Goal: Information Seeking & Learning: Learn about a topic

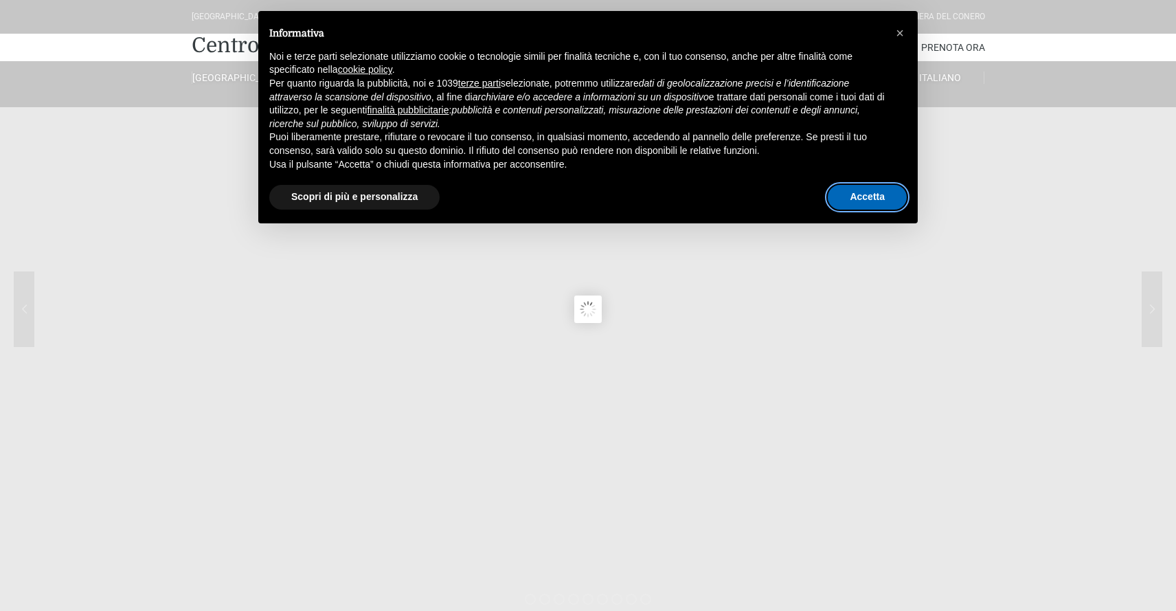
click at [890, 194] on button "Accetta" at bounding box center [867, 197] width 79 height 25
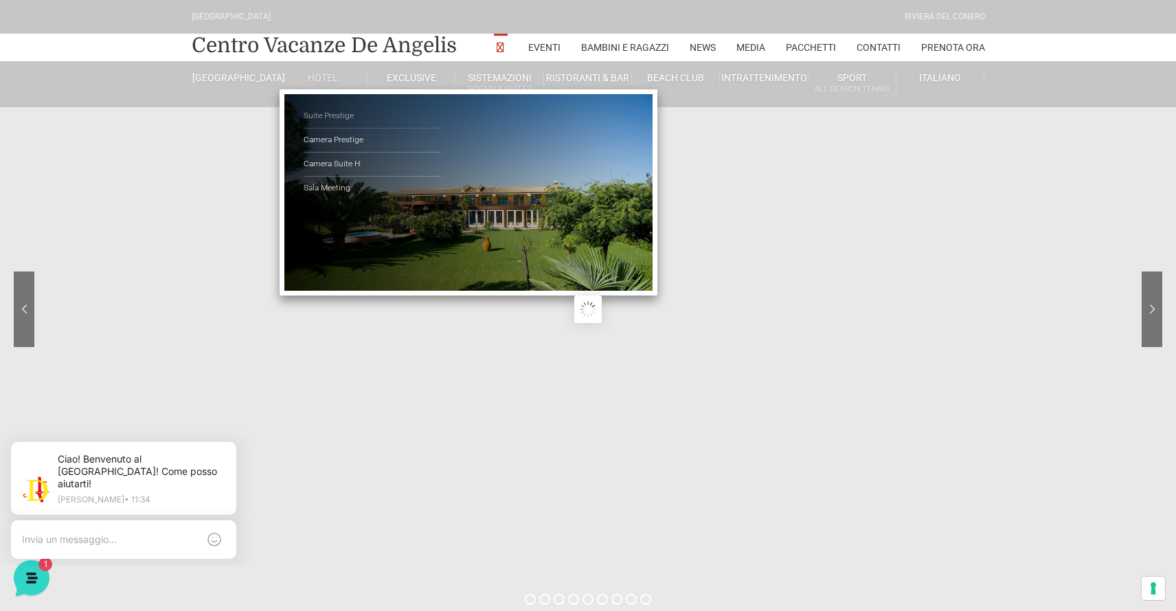
click at [326, 118] on link "Suite Prestige" at bounding box center [372, 116] width 137 height 24
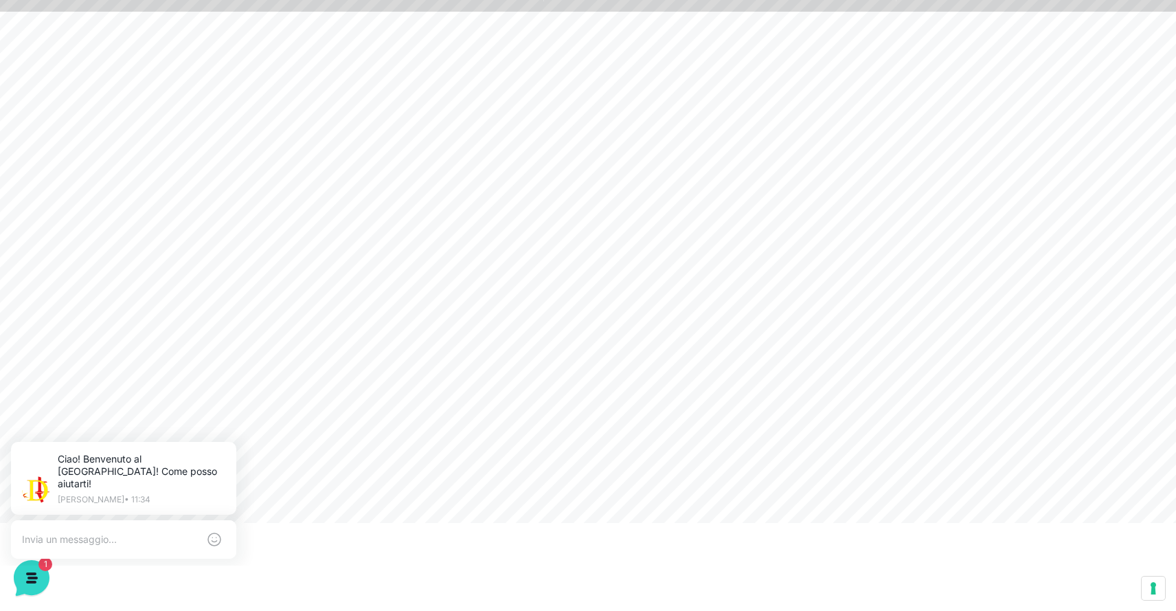
scroll to position [85, 0]
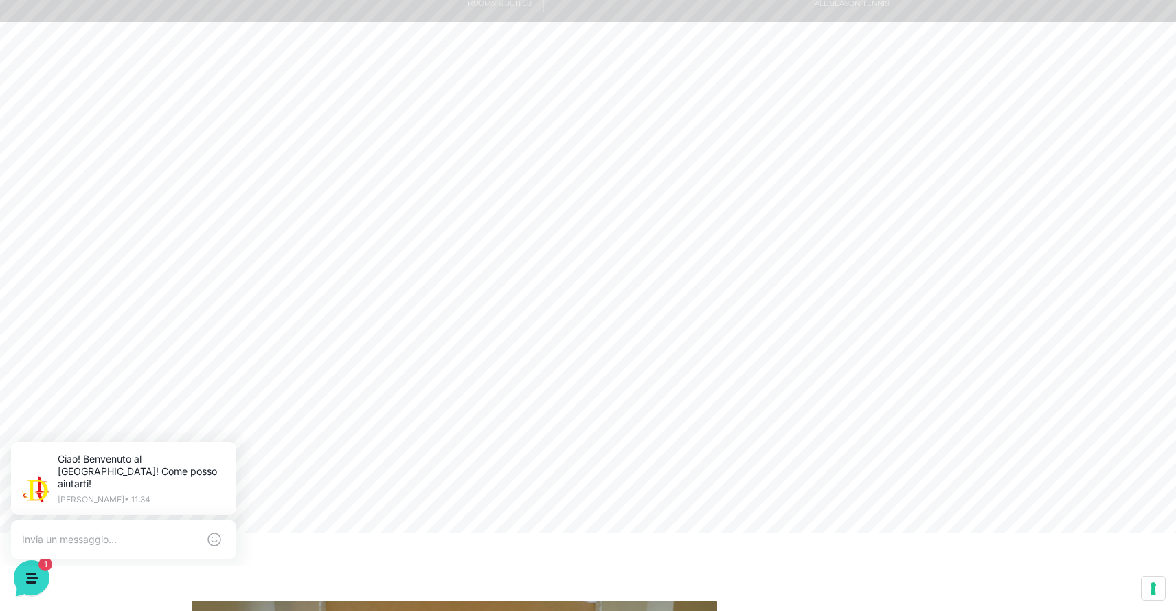
click at [452, 291] on header "Villaggio Hotel Resort Riviera Del Conero Centro Vacanze De Angelis Eventi Miss…" at bounding box center [588, 224] width 1176 height 618
click at [238, 442] on icon at bounding box center [233, 444] width 11 height 11
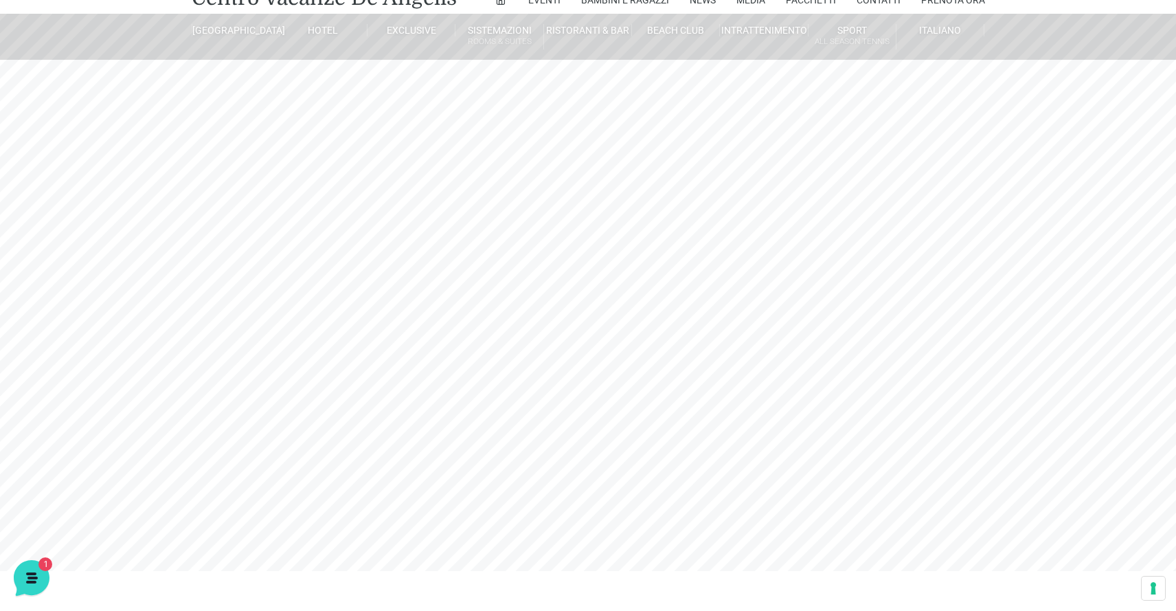
scroll to position [47, 0]
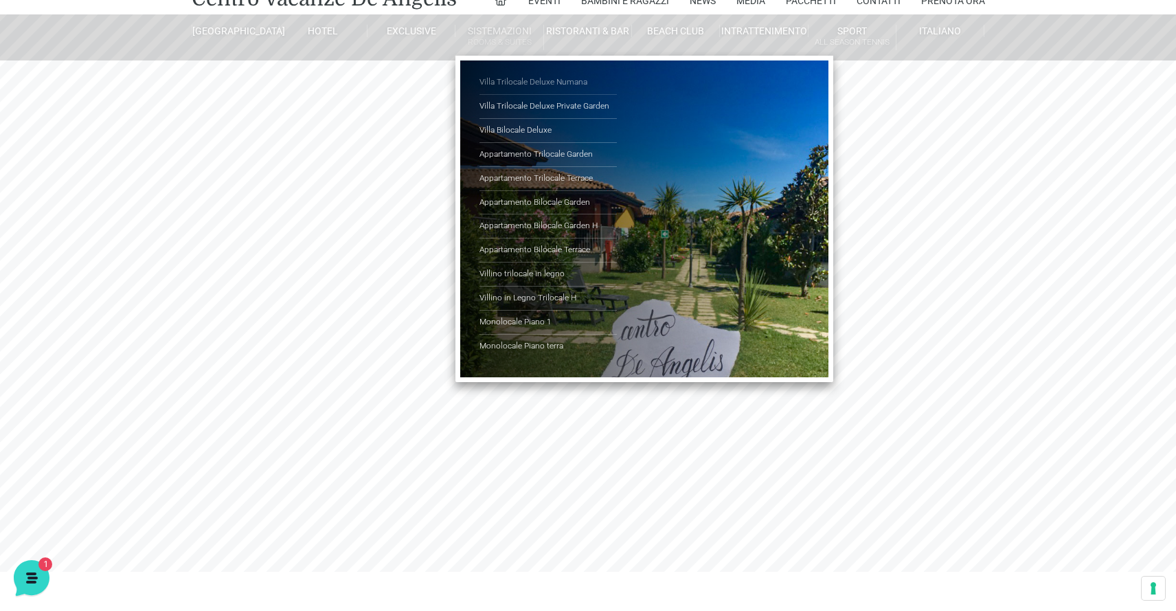
click at [509, 84] on link "Villa Trilocale Deluxe Numana" at bounding box center [548, 83] width 137 height 24
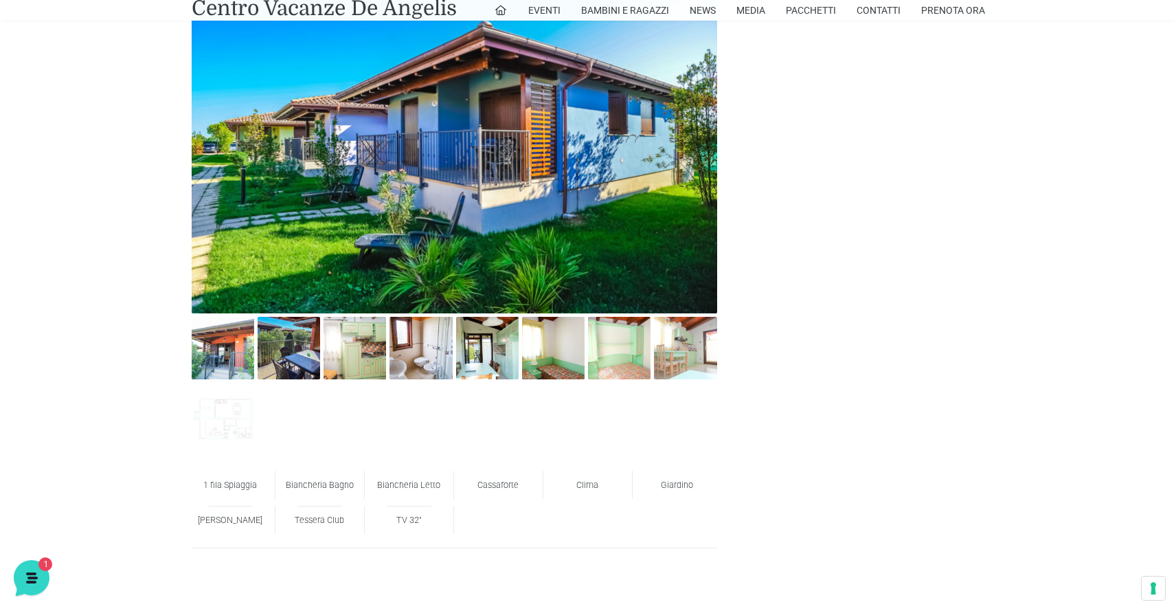
scroll to position [688, 0]
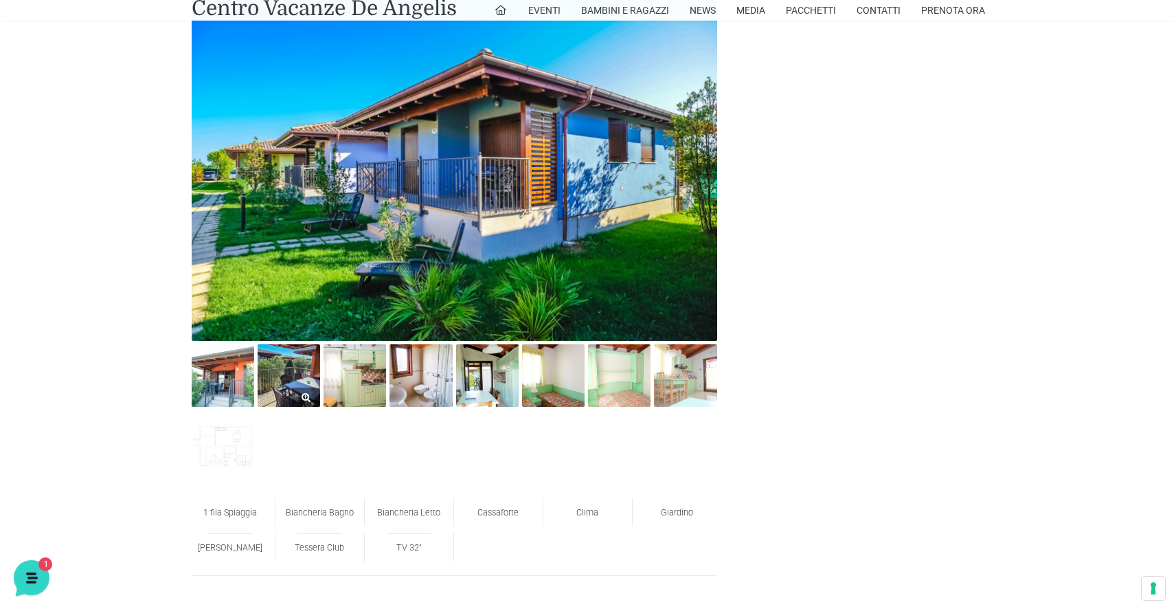
click at [297, 367] on img at bounding box center [289, 375] width 63 height 63
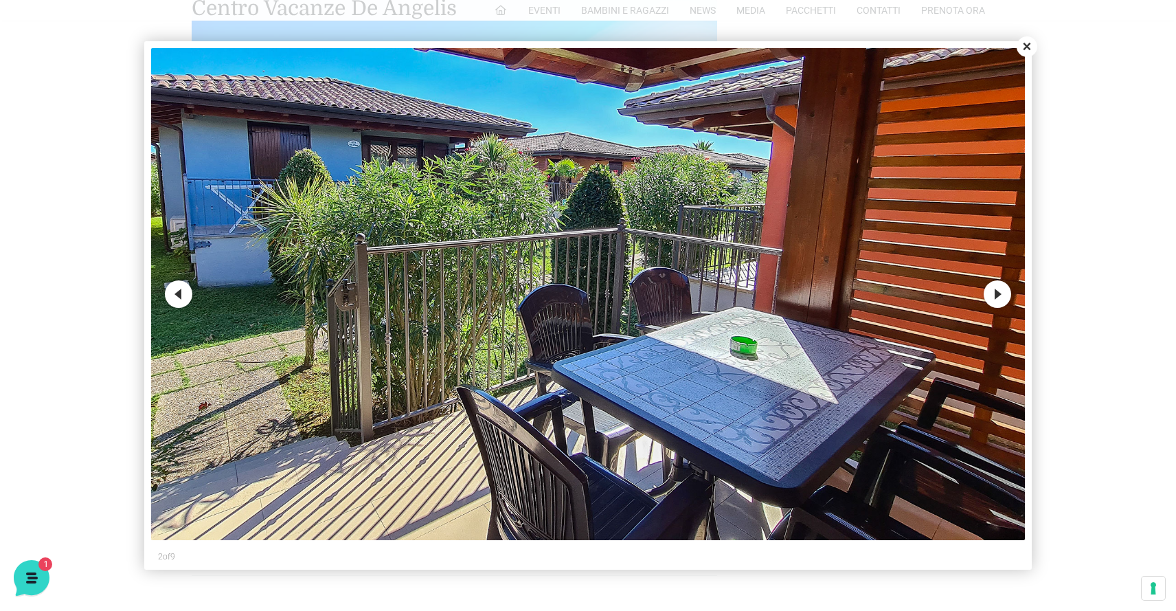
click at [1030, 45] on button "Close" at bounding box center [1027, 46] width 21 height 21
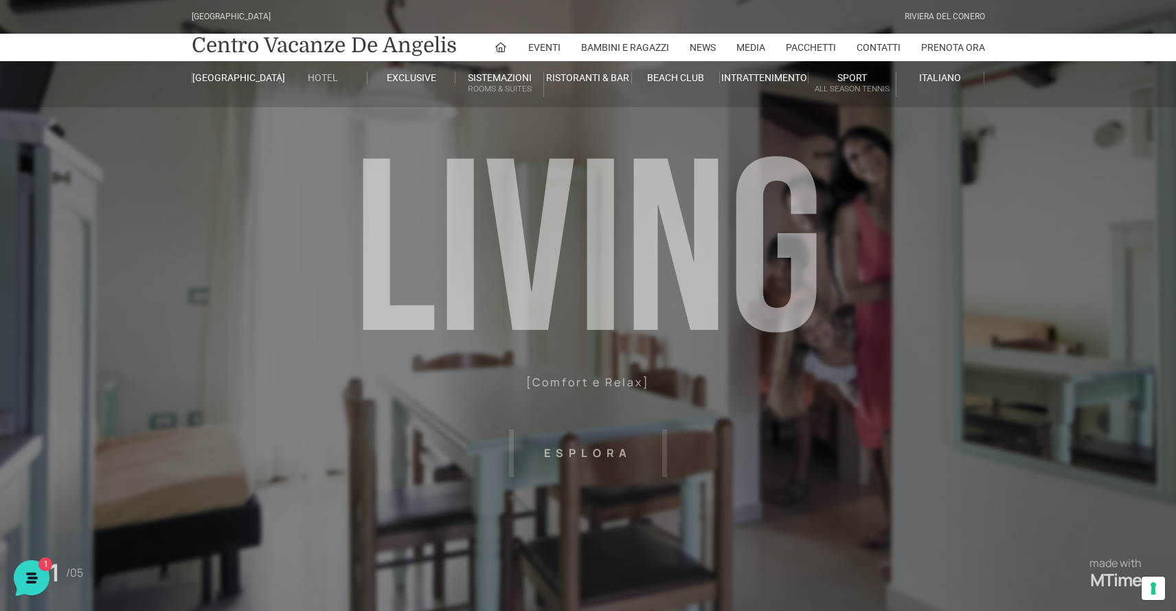
scroll to position [0, 0]
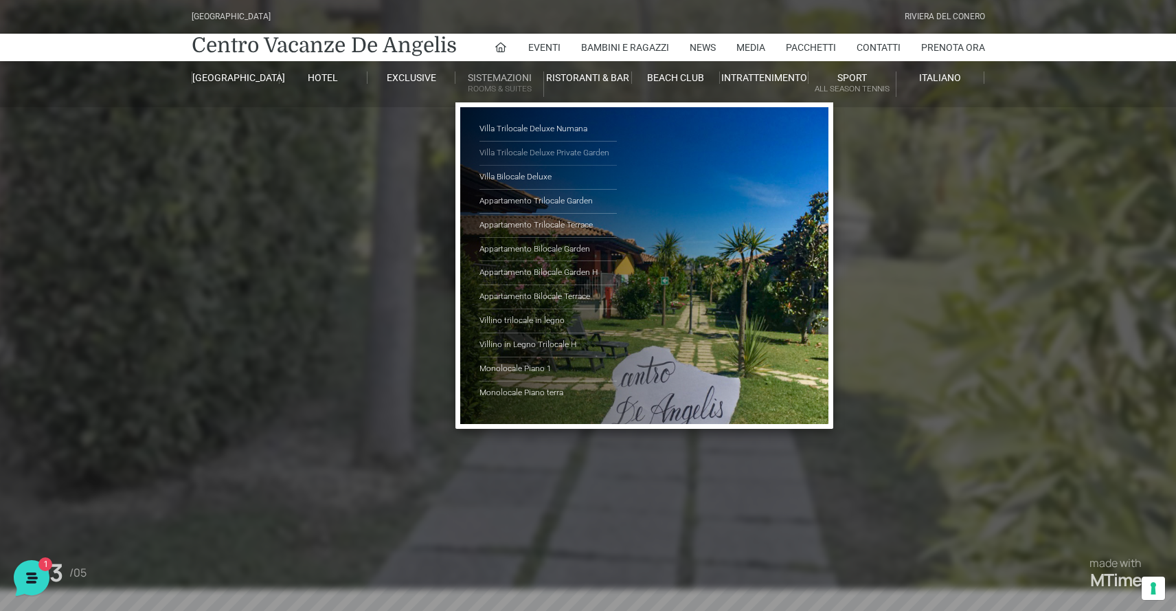
click at [530, 155] on link "Villa Trilocale Deluxe Private Garden" at bounding box center [548, 154] width 137 height 24
